Goal: Information Seeking & Learning: Learn about a topic

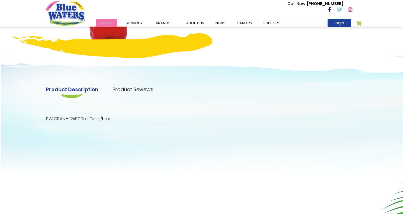
scroll to position [126, 0]
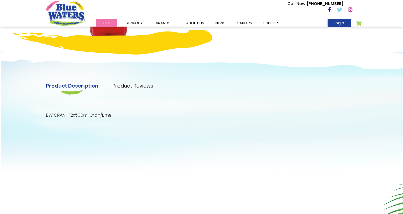
click at [138, 88] on link "Product Reviews" at bounding box center [132, 86] width 41 height 8
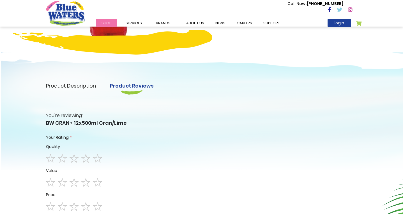
click at [89, 82] on link "Product Description" at bounding box center [71, 86] width 50 height 8
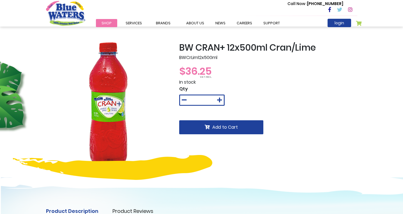
scroll to position [0, 0]
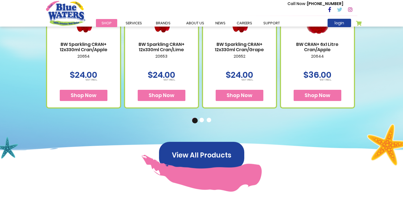
scroll to position [284, 0]
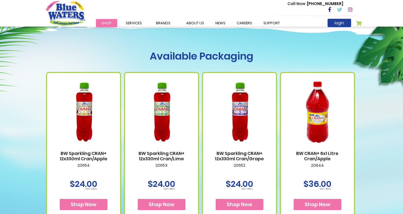
click at [178, 119] on img at bounding box center [162, 112] width 62 height 77
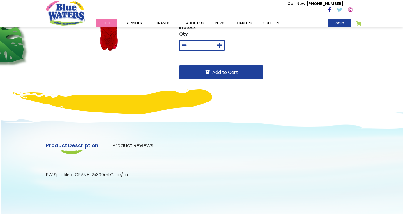
scroll to position [67, 0]
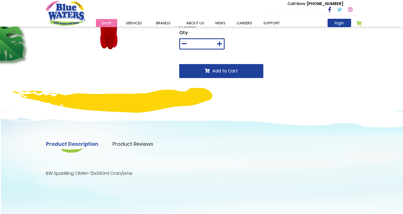
click at [137, 142] on link "Product Reviews" at bounding box center [132, 144] width 41 height 8
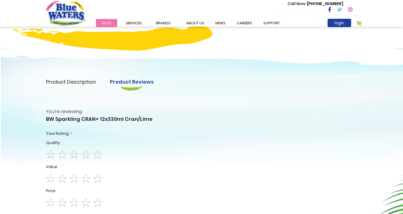
scroll to position [235, 0]
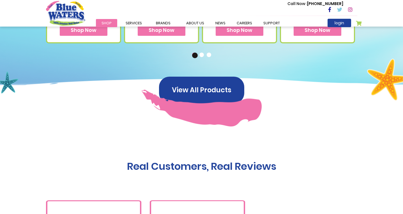
scroll to position [392, 0]
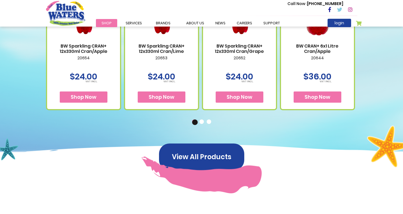
click at [137, 55] on div "BW Sparkling CRAN+ 12x330ml Cran/Lime 20653 $24.00 Shop Now" at bounding box center [161, 37] width 75 height 146
click at [151, 47] on link "BW Sparkling CRAN+ 12x330ml Cran/Lime" at bounding box center [162, 48] width 62 height 11
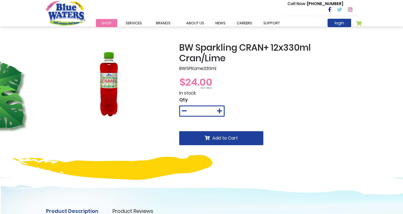
click at [114, 73] on img at bounding box center [108, 84] width 67 height 84
